Goal: Task Accomplishment & Management: Use online tool/utility

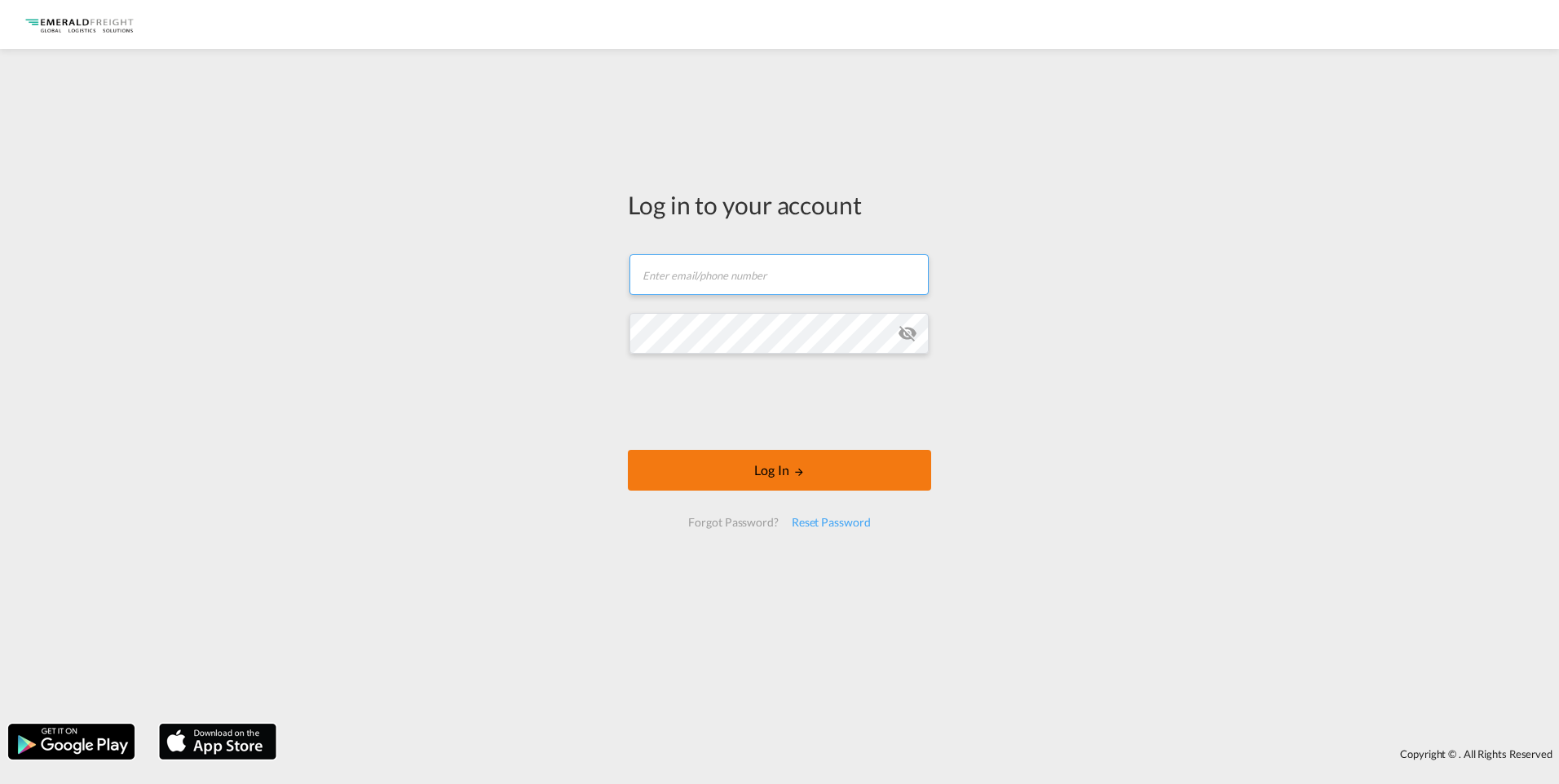
type input "[PERSON_NAME][EMAIL_ADDRESS][DOMAIN_NAME]"
click at [740, 477] on button "Log In" at bounding box center [780, 470] width 304 height 41
